Goal: Transaction & Acquisition: Purchase product/service

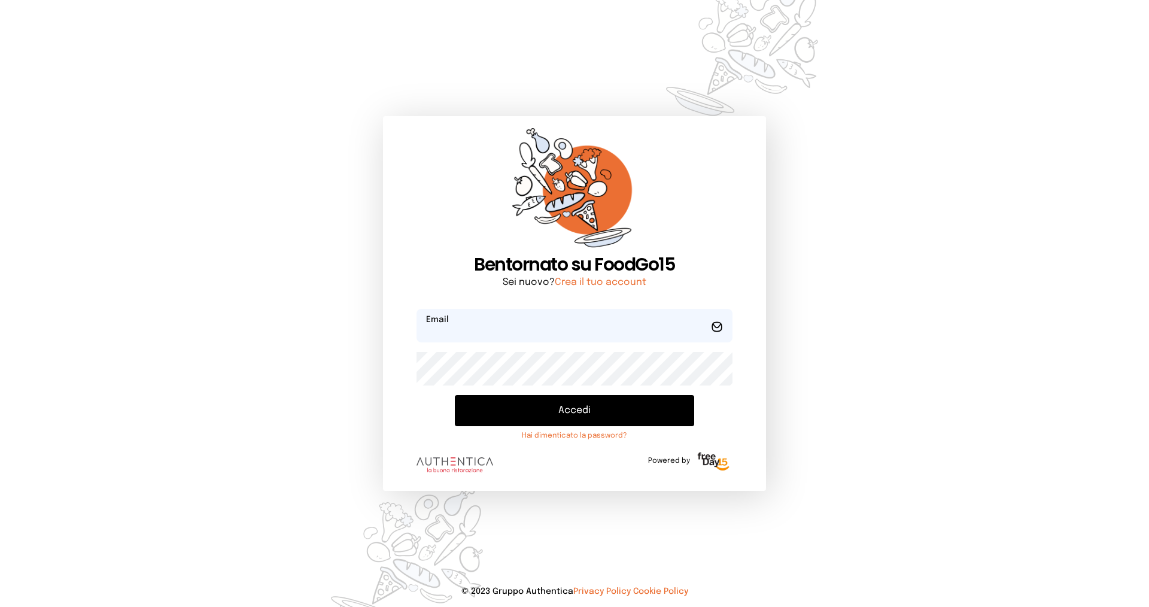
type input "**********"
click at [578, 411] on button "Accedi" at bounding box center [574, 410] width 239 height 31
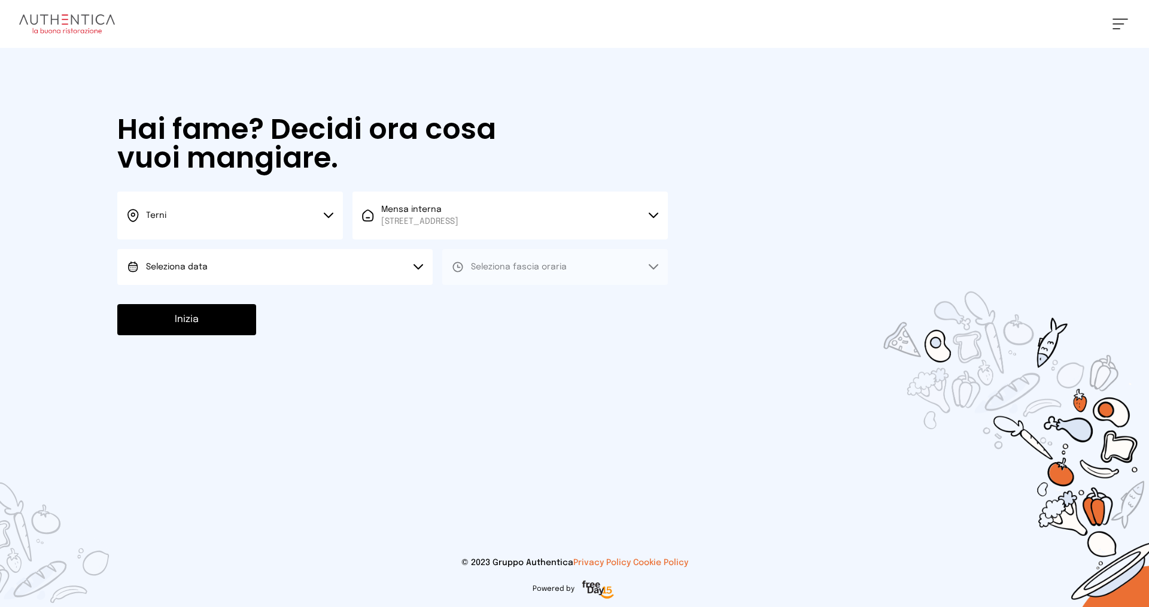
drag, startPoint x: 145, startPoint y: 259, endPoint x: 147, endPoint y: 265, distance: 6.2
click at [146, 259] on button "Seleziona data" at bounding box center [274, 267] width 315 height 36
click at [162, 300] on span "[DATE], [DATE]" at bounding box center [175, 300] width 59 height 12
click at [553, 269] on span "Seleziona fascia oraria" at bounding box center [519, 267] width 96 height 8
click at [533, 305] on li "Pranzo" at bounding box center [555, 300] width 226 height 31
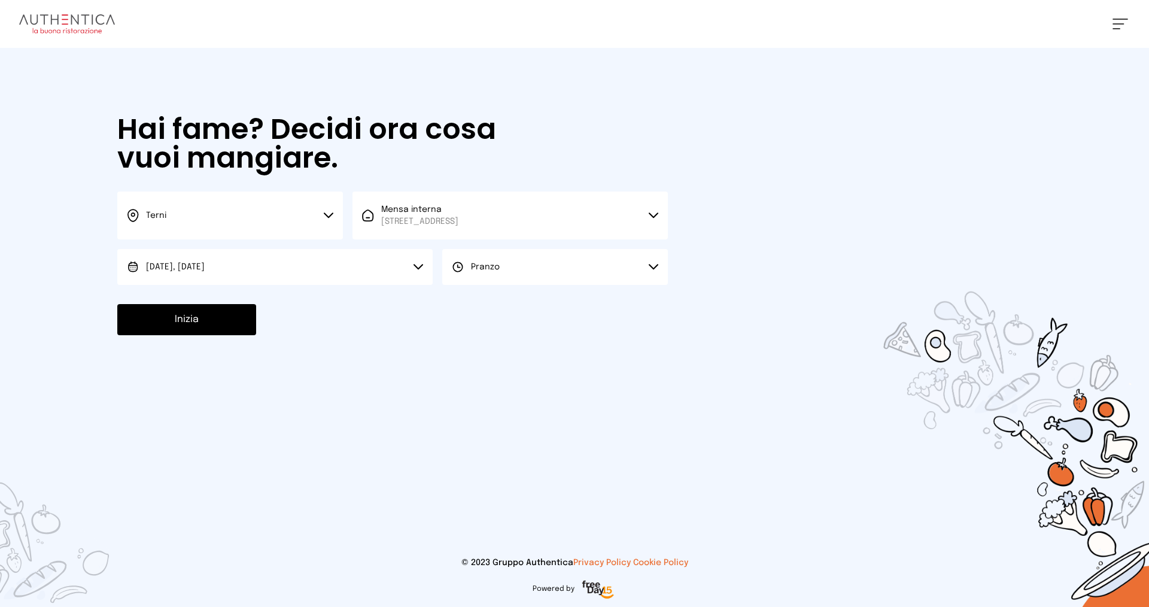
click at [186, 315] on button "Inizia" at bounding box center [186, 319] width 139 height 31
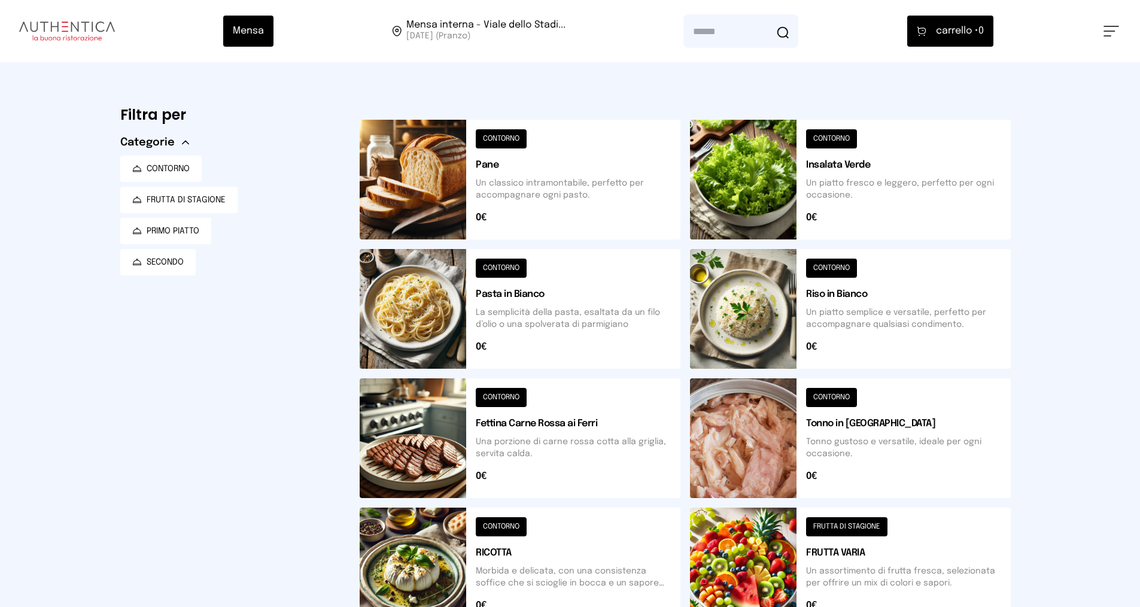
scroll to position [360, 0]
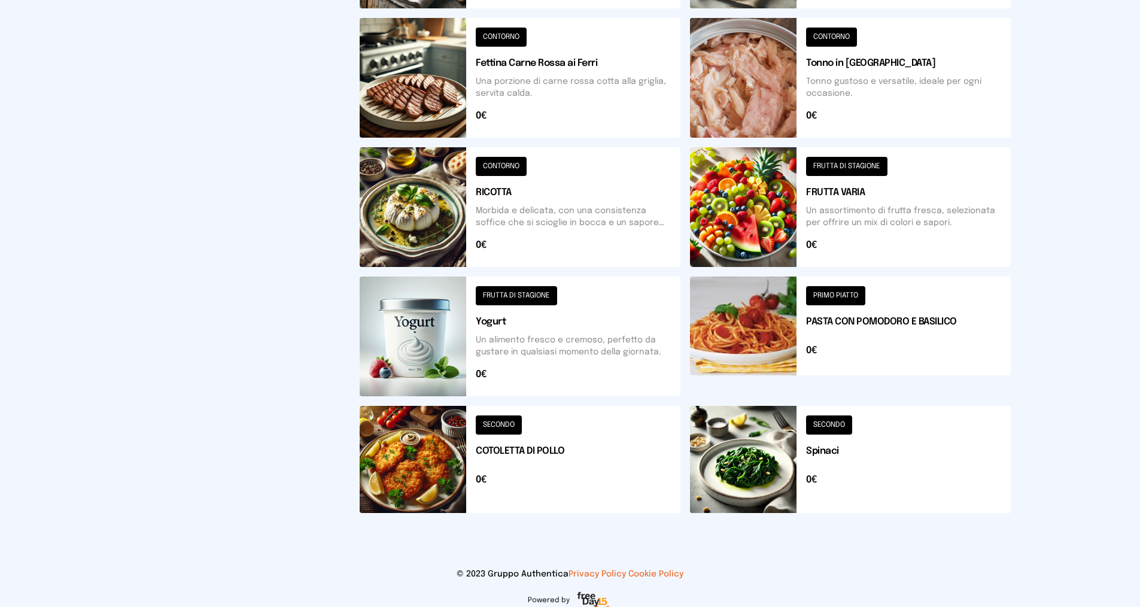
click at [506, 423] on button at bounding box center [520, 459] width 321 height 107
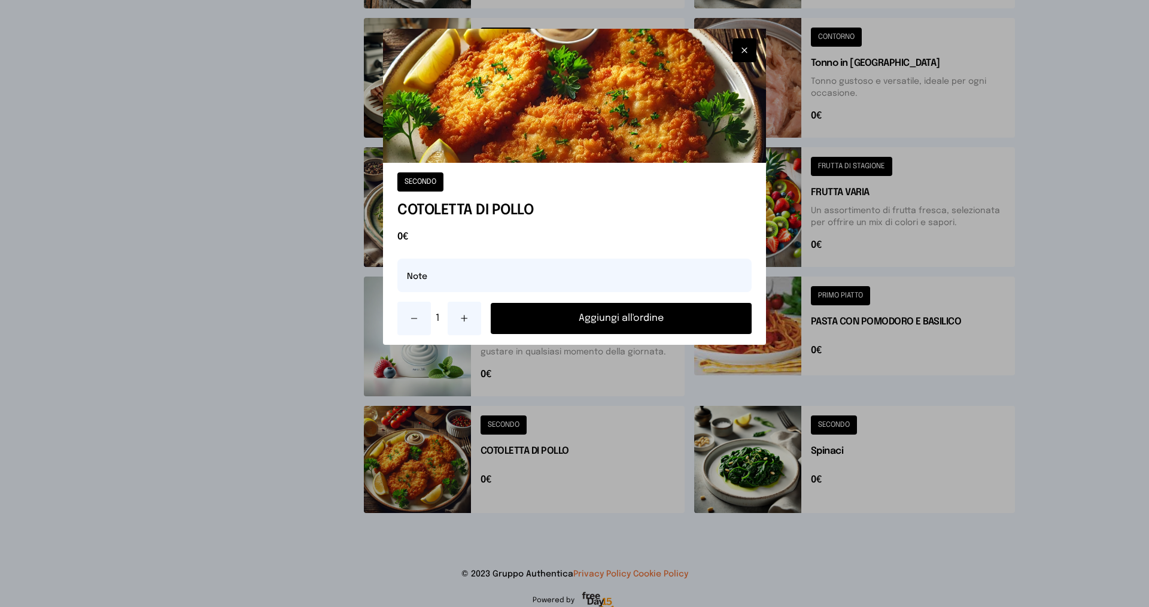
click at [578, 317] on button "Aggiungi all'ordine" at bounding box center [621, 318] width 261 height 31
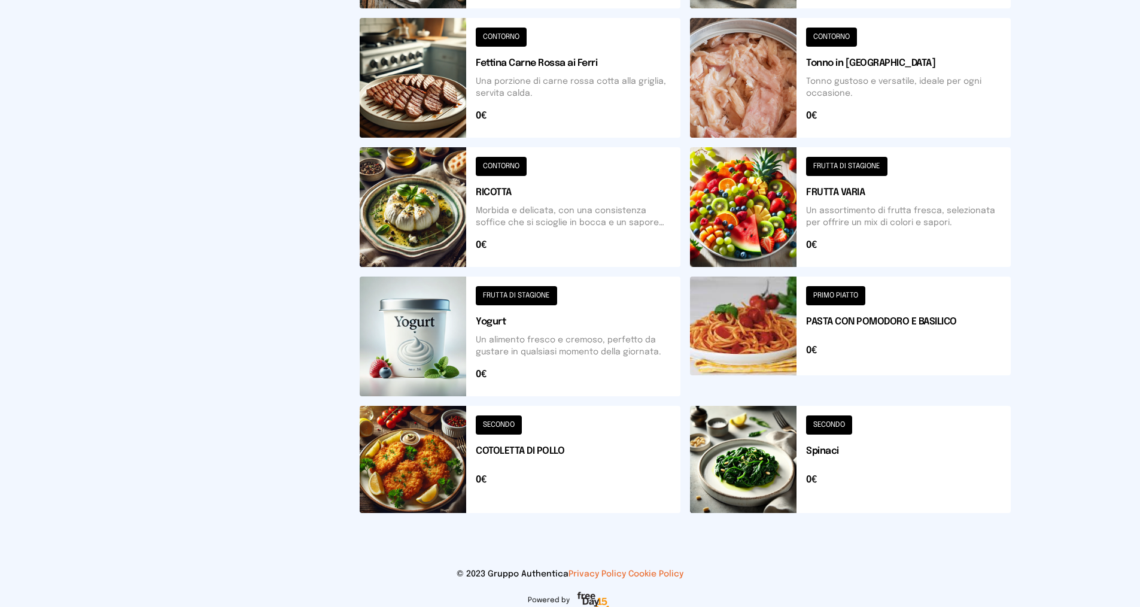
click at [839, 417] on button at bounding box center [850, 459] width 321 height 107
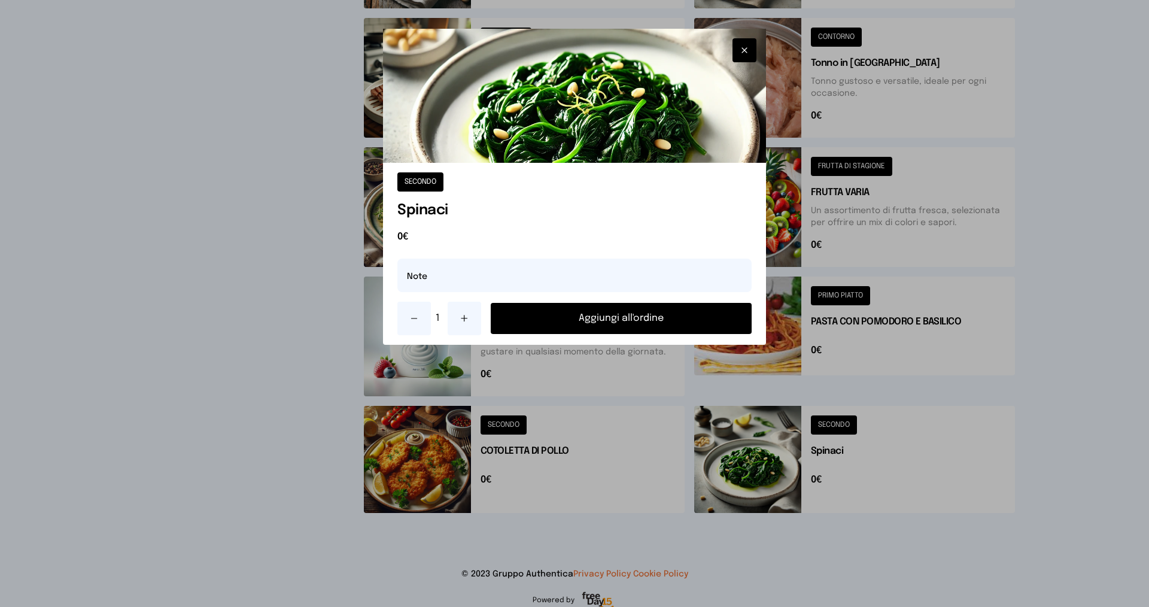
click at [703, 320] on button "Aggiungi all'ordine" at bounding box center [621, 318] width 261 height 31
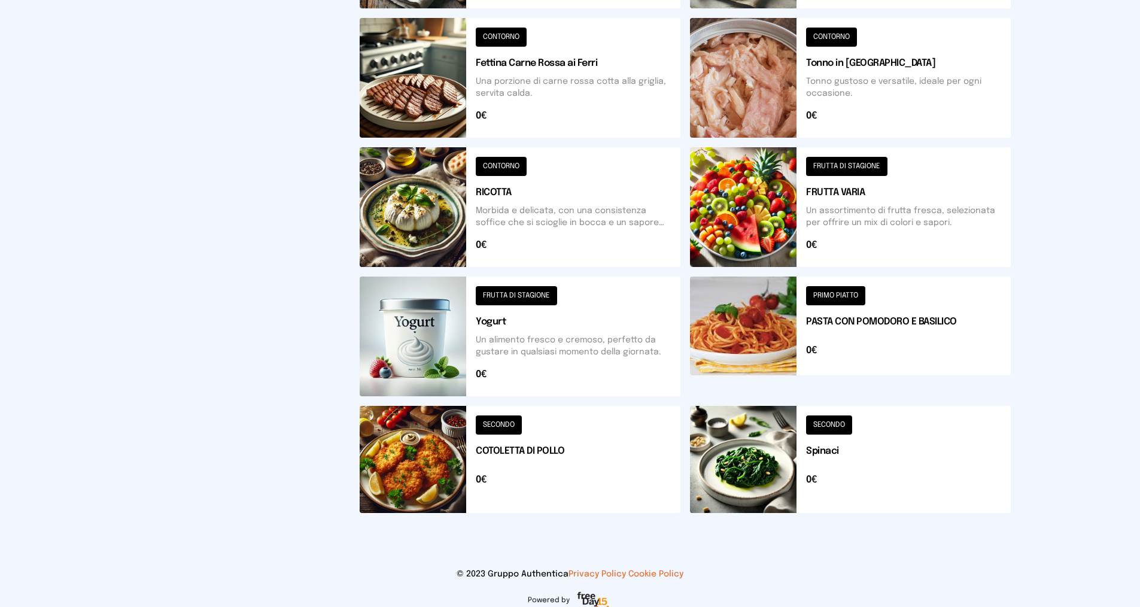
scroll to position [61, 0]
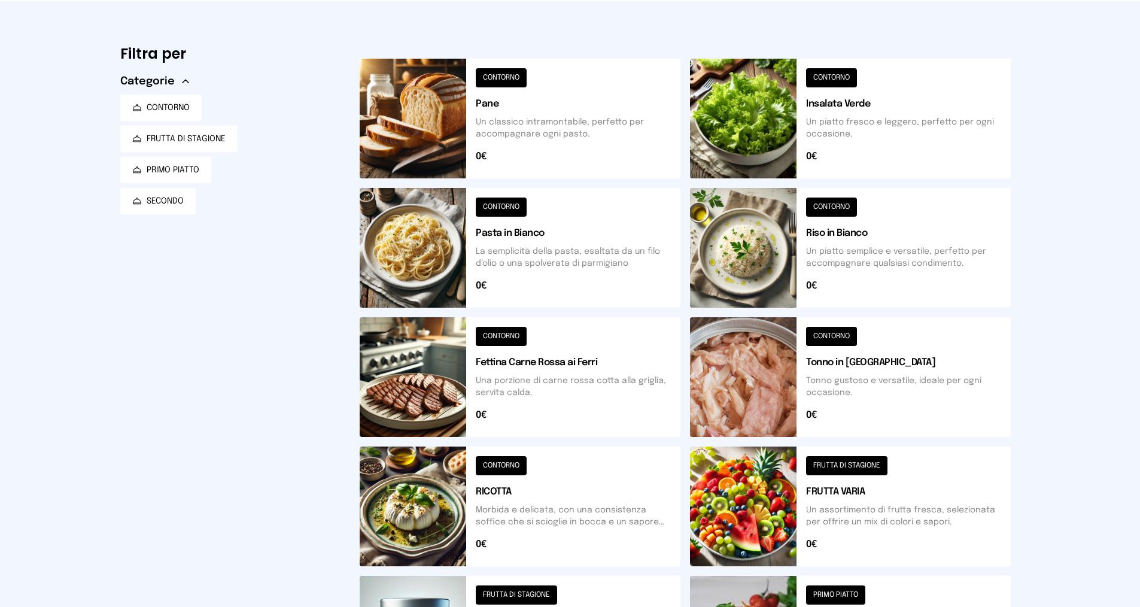
click at [821, 461] on button at bounding box center [850, 506] width 321 height 120
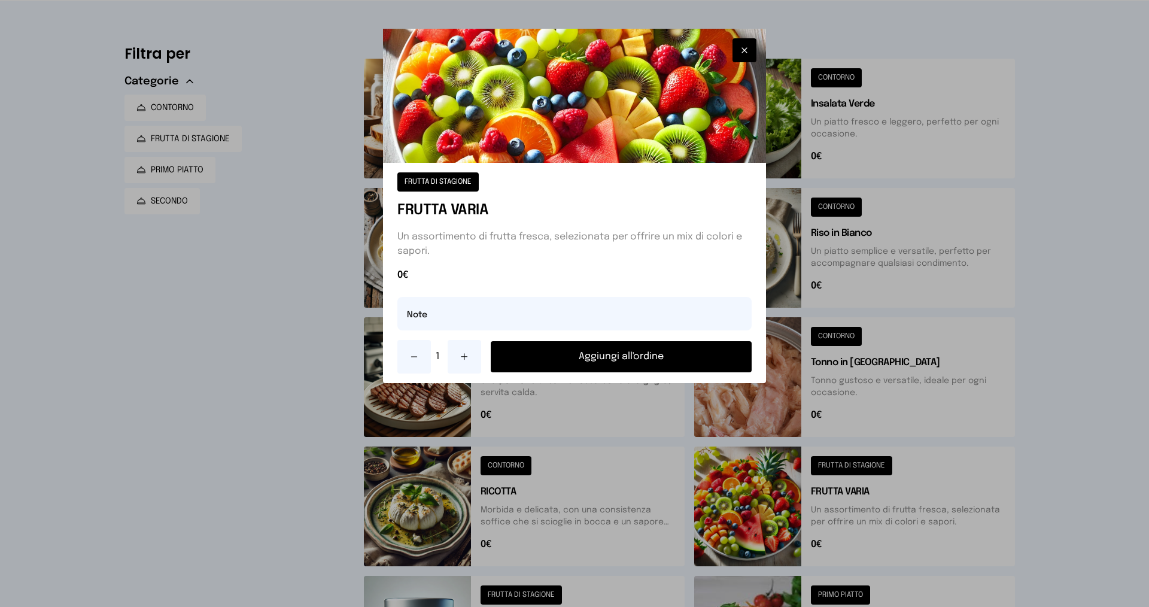
click at [621, 358] on button "Aggiungi all'ordine" at bounding box center [621, 356] width 261 height 31
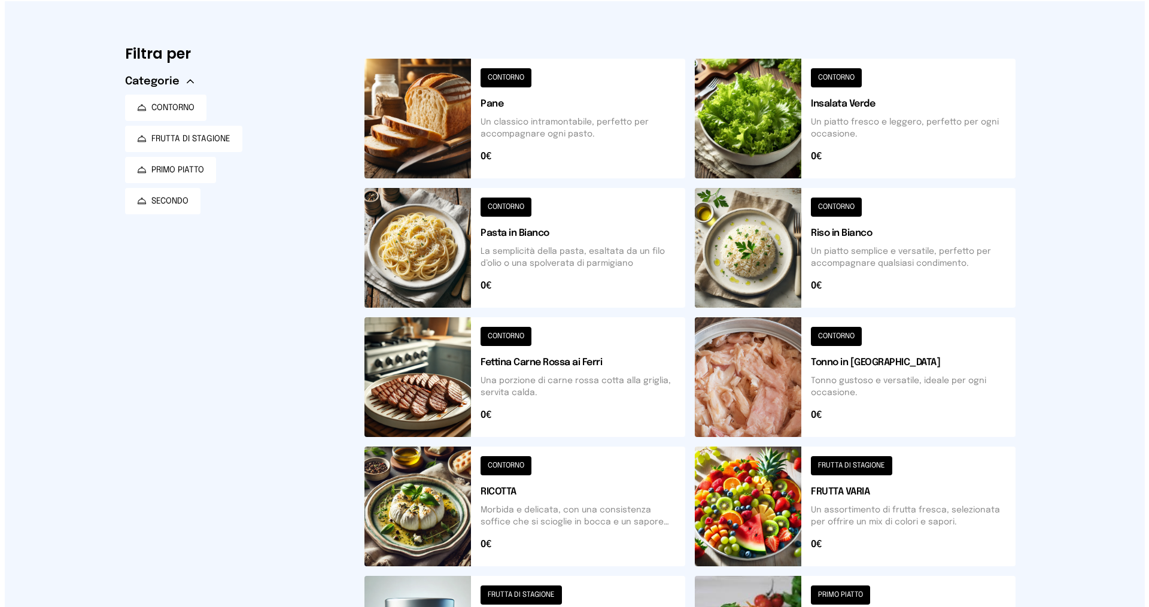
scroll to position [0, 0]
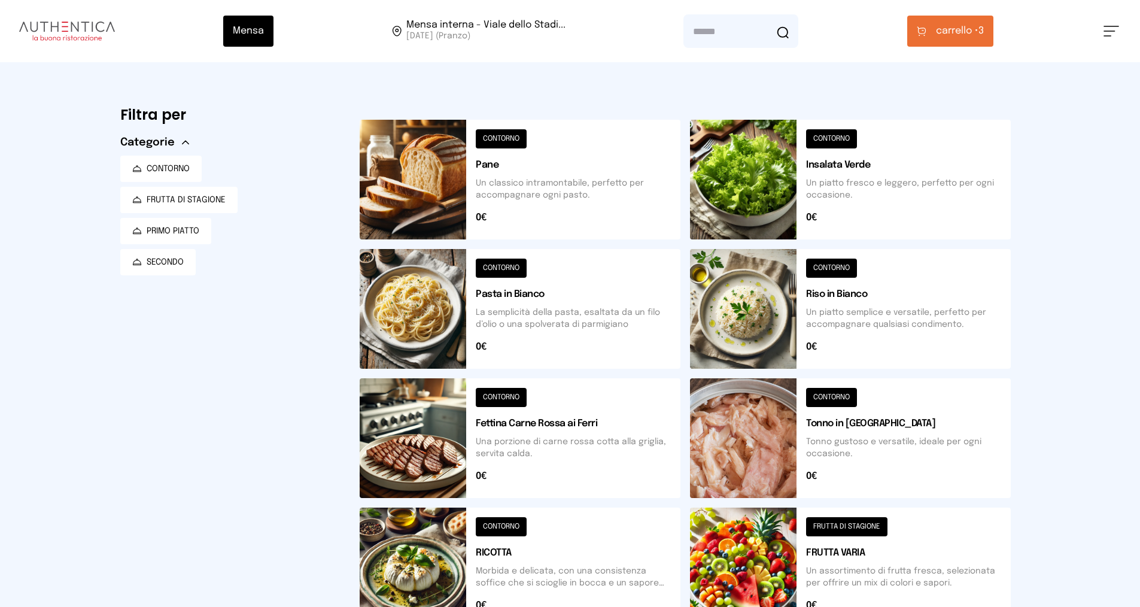
click at [966, 28] on span "carrello •" at bounding box center [957, 31] width 42 height 14
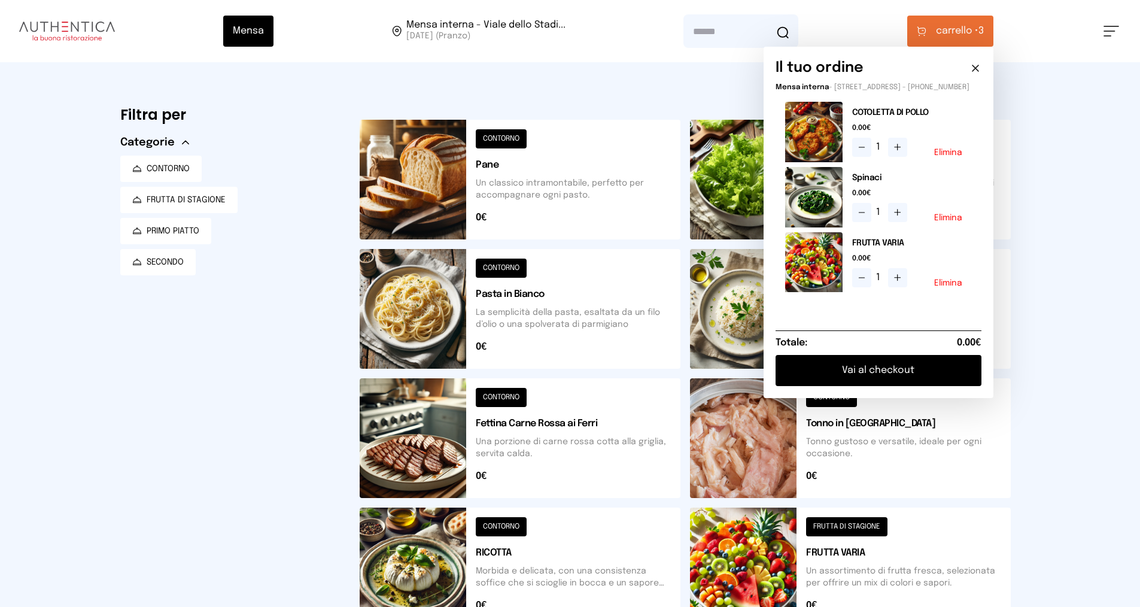
click at [875, 377] on button "Vai al checkout" at bounding box center [879, 370] width 206 height 31
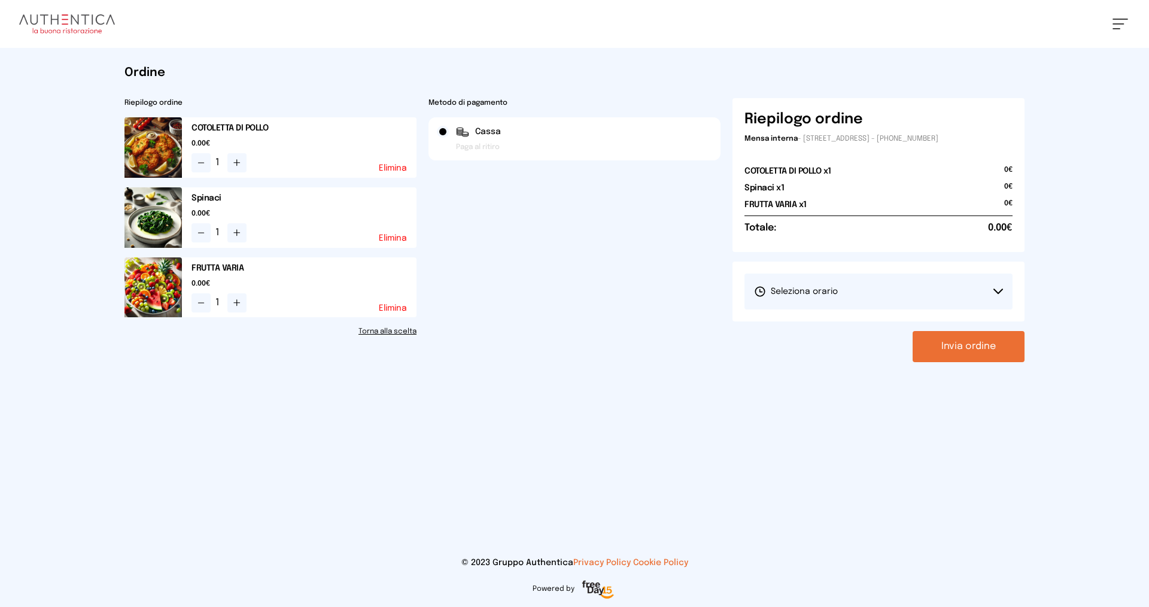
click at [793, 290] on span "Seleziona orario" at bounding box center [796, 291] width 84 height 12
click at [777, 316] on li "1° Turno (13:00 - 15:00)" at bounding box center [879, 324] width 268 height 31
click at [964, 341] on button "Invia ordine" at bounding box center [969, 346] width 112 height 31
